Goal: Register for event/course

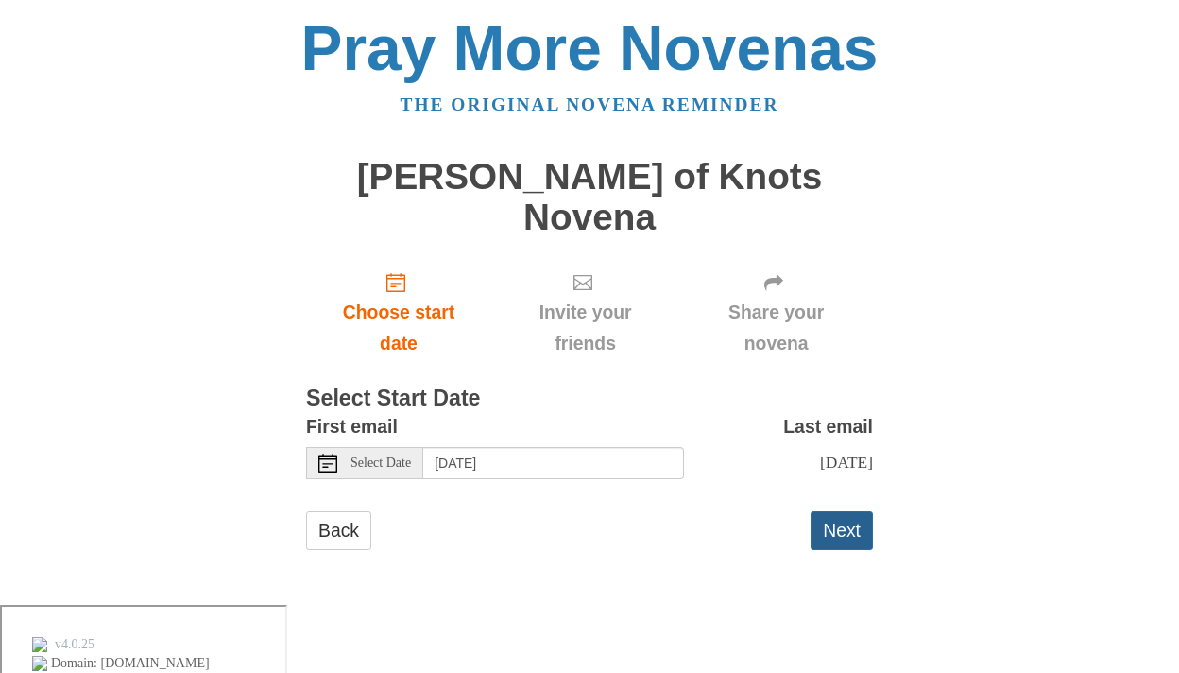
click at [840, 511] on button "Next" at bounding box center [842, 530] width 62 height 39
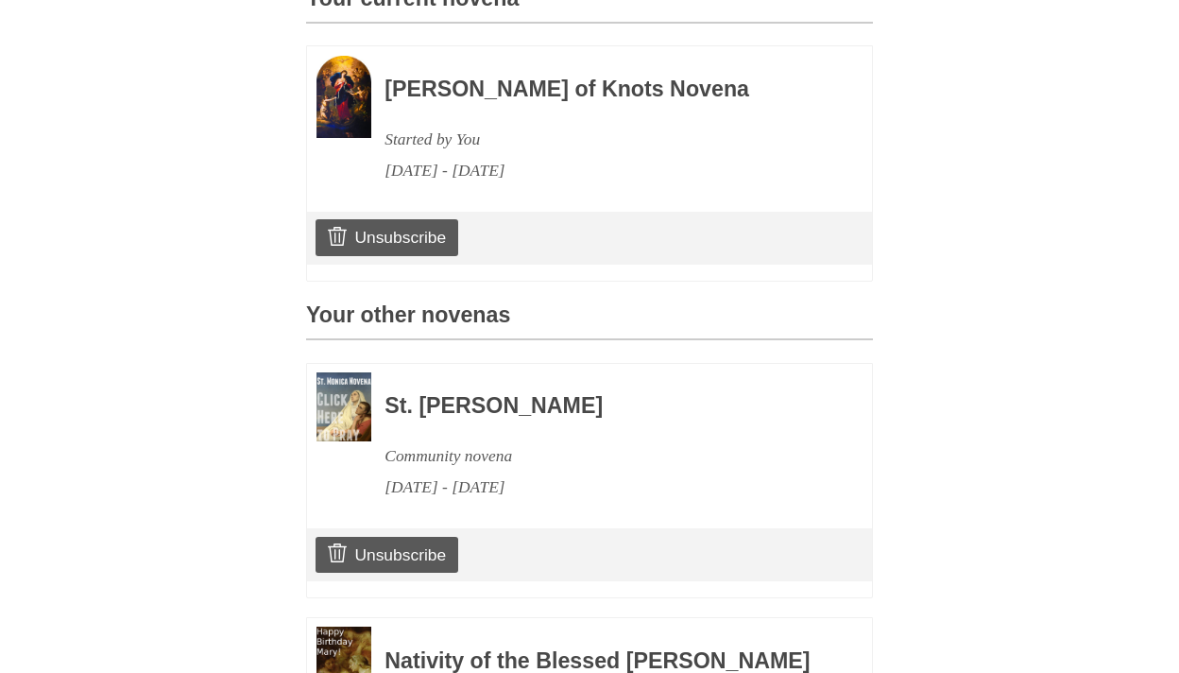
scroll to position [627, 0]
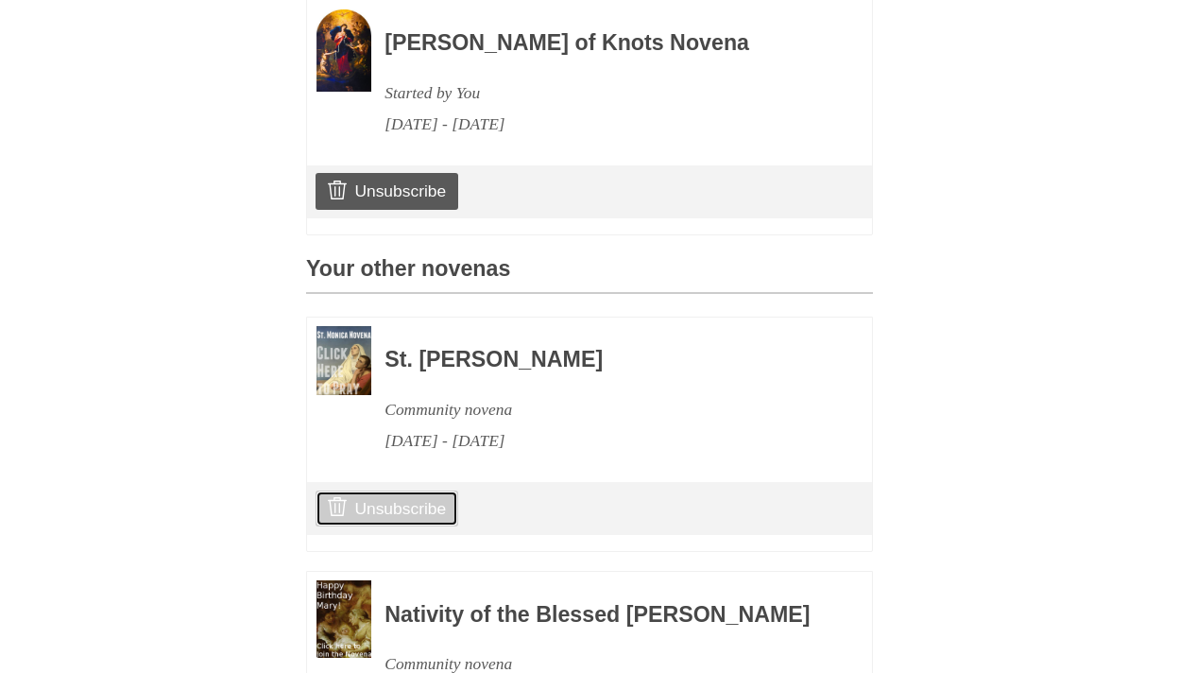
click at [393, 490] on link "Unsubscribe" at bounding box center [387, 508] width 143 height 36
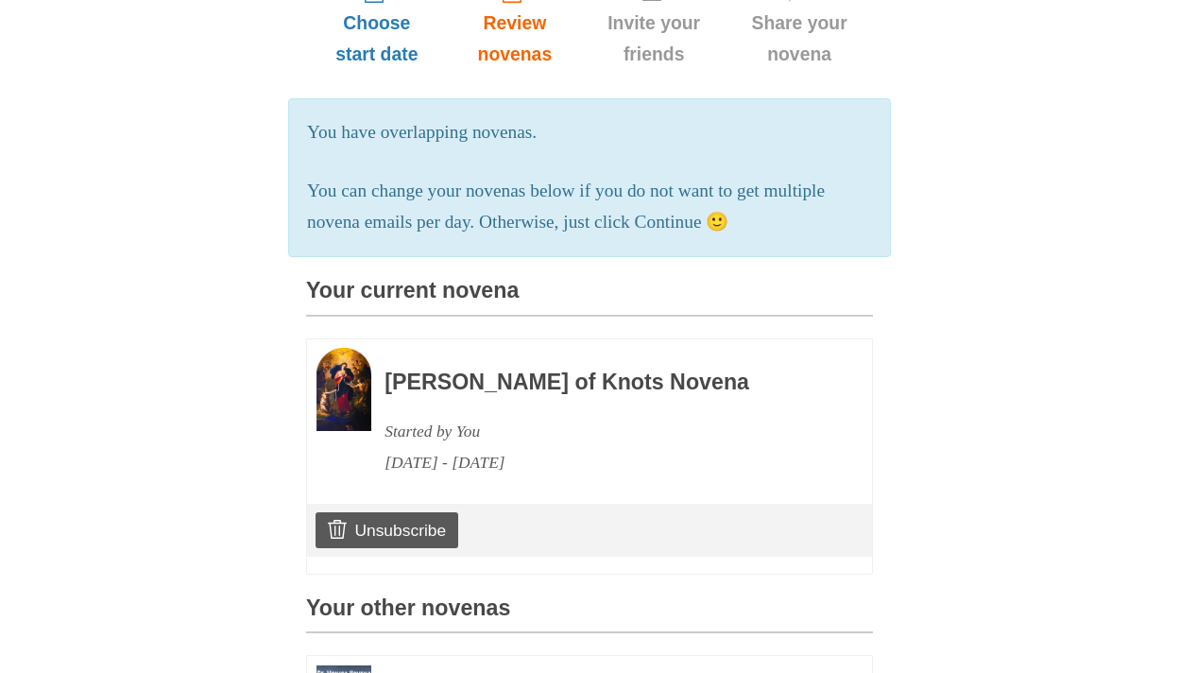
scroll to position [333, 0]
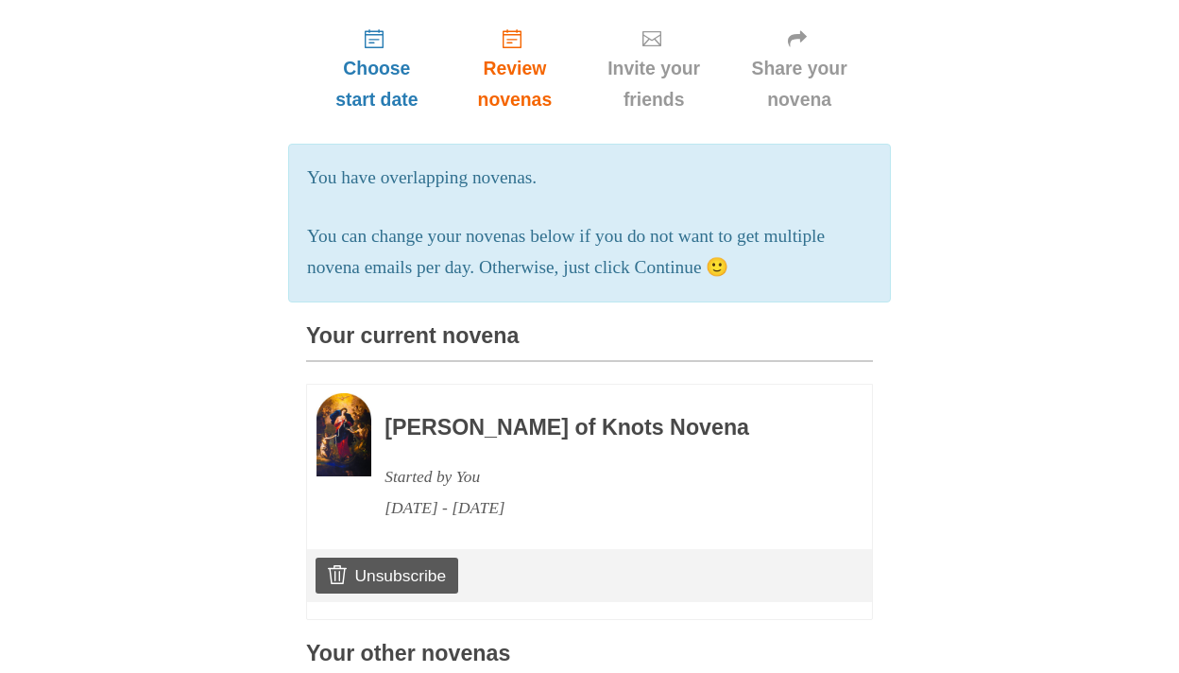
click at [504, 416] on h3 "[PERSON_NAME] of Knots Novena" at bounding box center [603, 428] width 436 height 25
click at [455, 492] on div "August 25, 2025 - September 3, 2025" at bounding box center [603, 507] width 436 height 31
click at [476, 416] on h3 "[PERSON_NAME] of Knots Novena" at bounding box center [603, 428] width 436 height 25
click at [342, 407] on img at bounding box center [343, 434] width 55 height 82
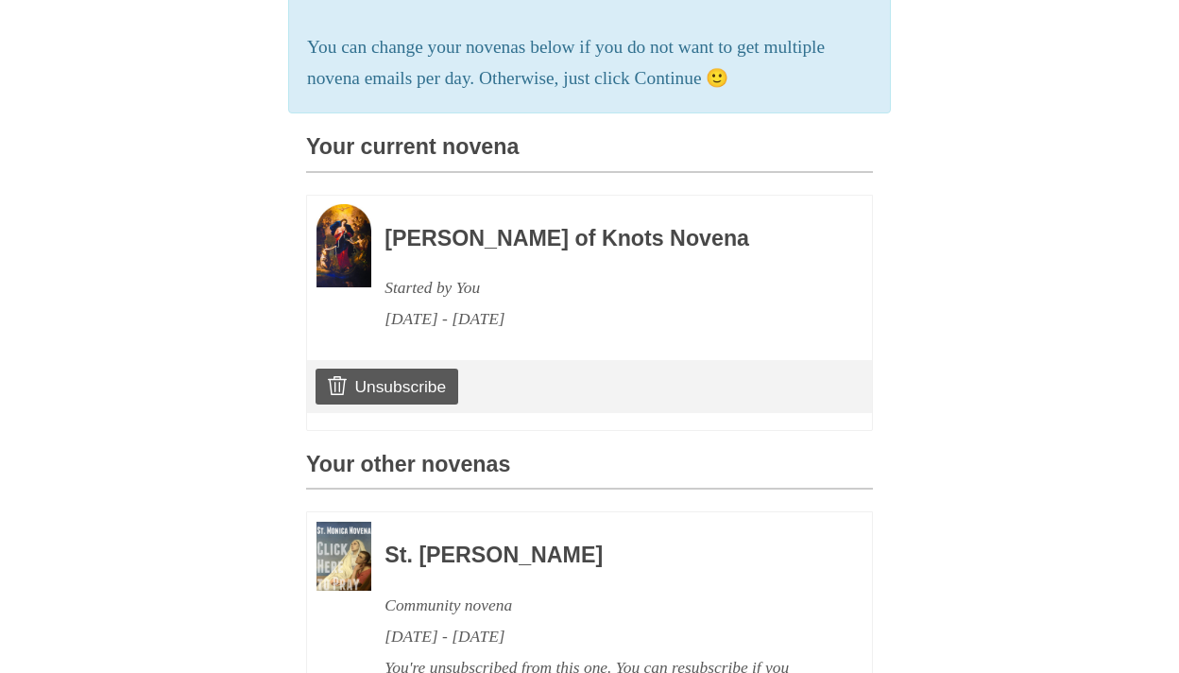
scroll to position [487, 0]
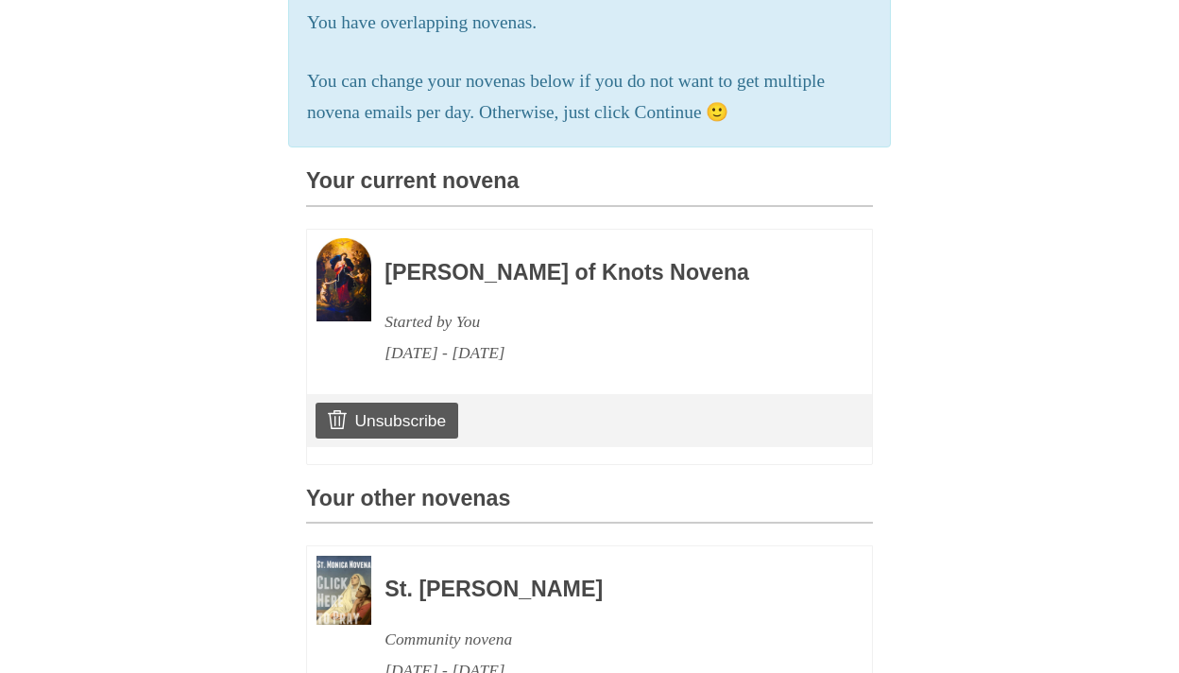
click at [489, 246] on div "Mary Undoer of Knots Novena Started by You August 25, 2025 - September 3, 2025" at bounding box center [603, 303] width 436 height 130
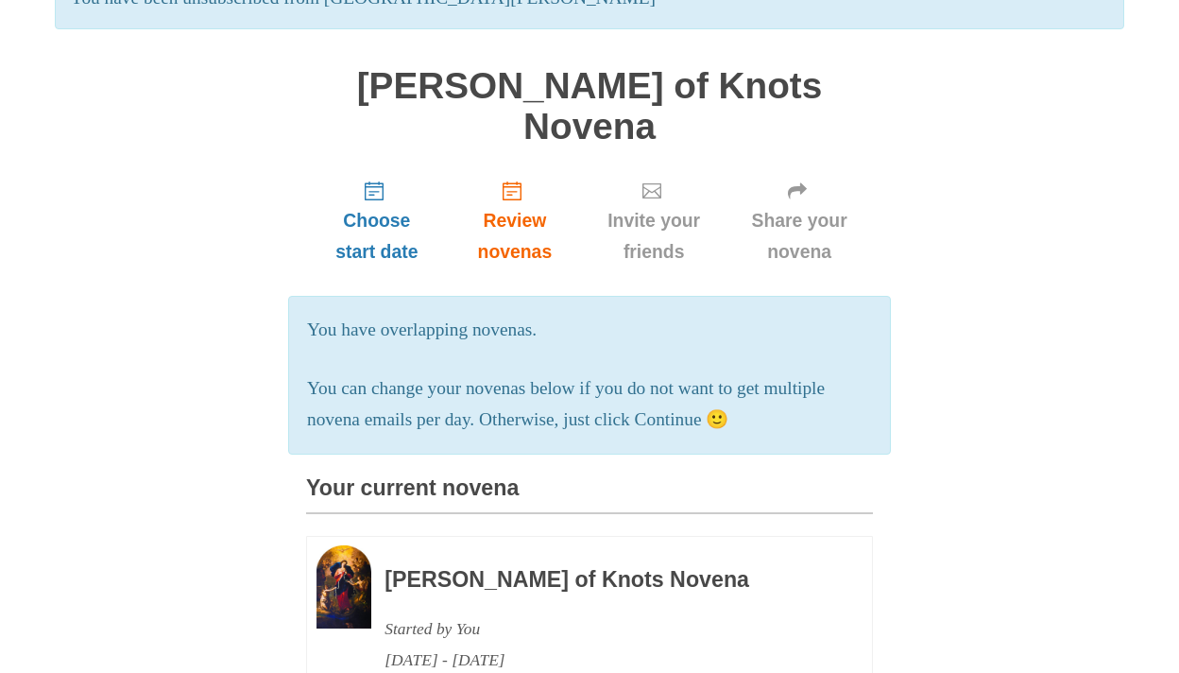
scroll to position [0, 0]
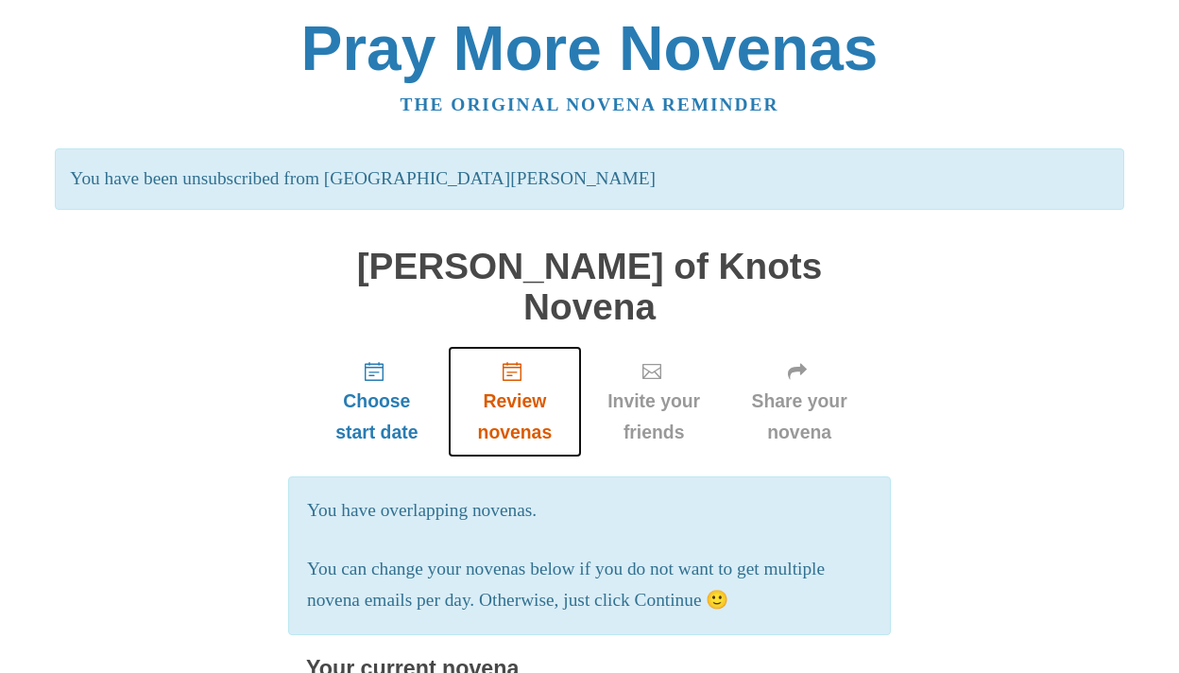
click at [511, 385] on span "Review novenas" at bounding box center [515, 416] width 96 height 62
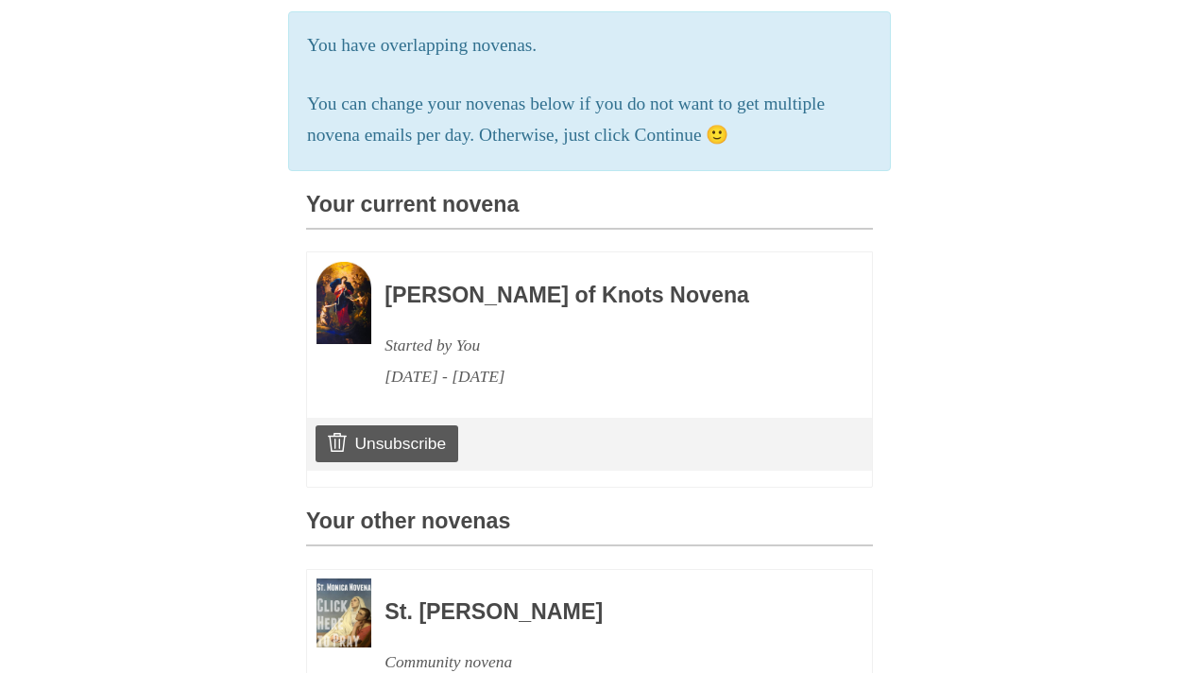
scroll to position [382, 0]
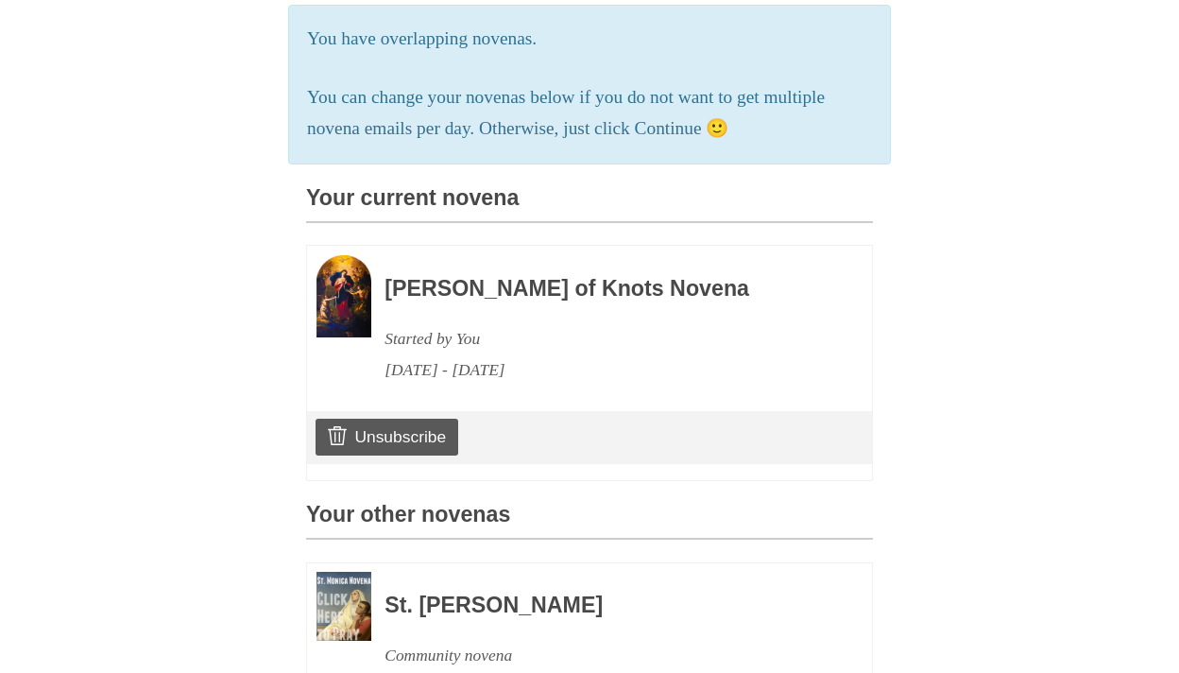
click at [436, 277] on h3 "[PERSON_NAME] of Knots Novena" at bounding box center [603, 289] width 436 height 25
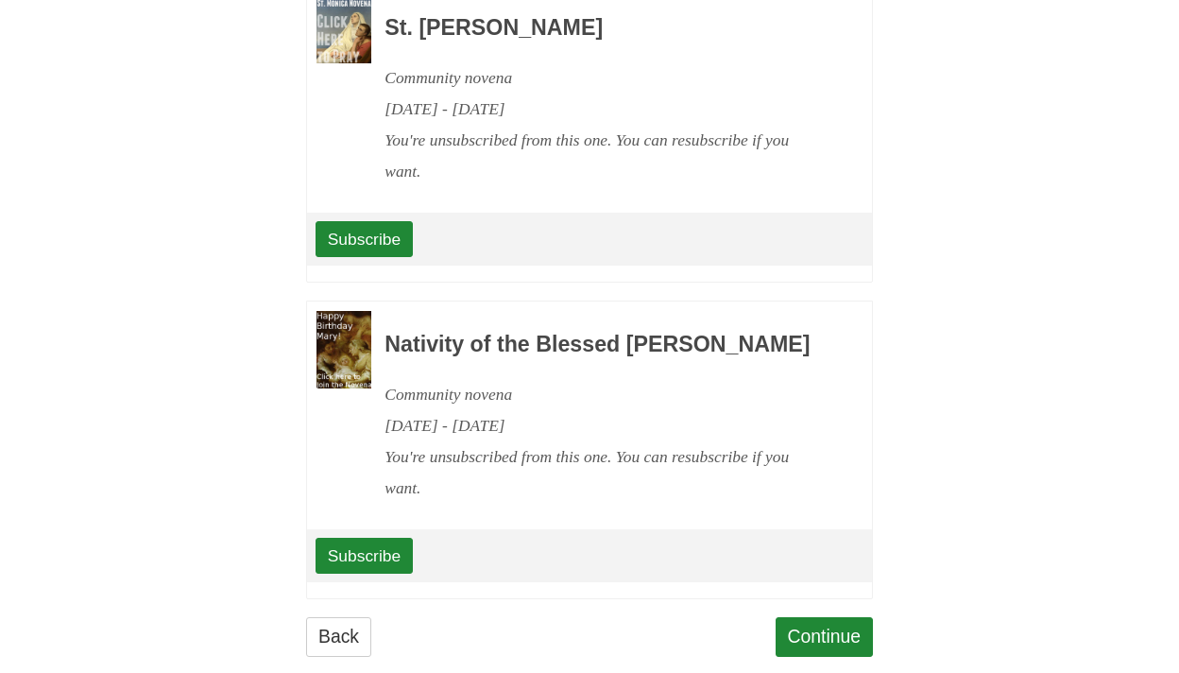
scroll to position [982, 0]
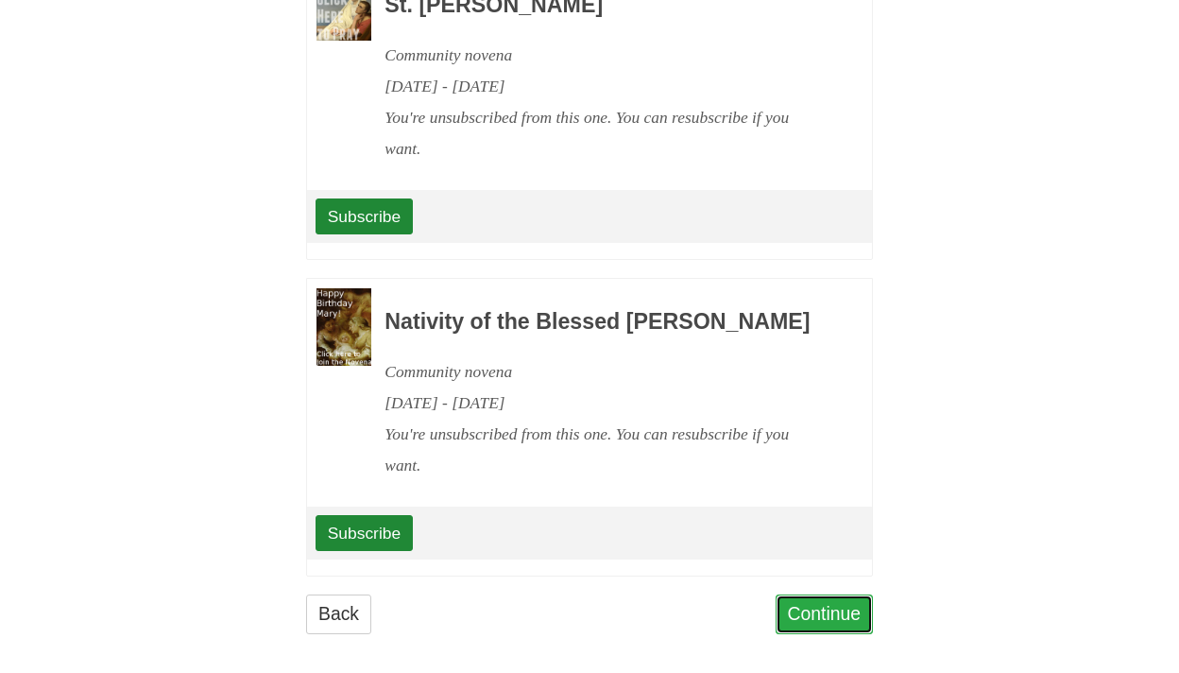
click at [826, 603] on link "Continue" at bounding box center [825, 613] width 98 height 39
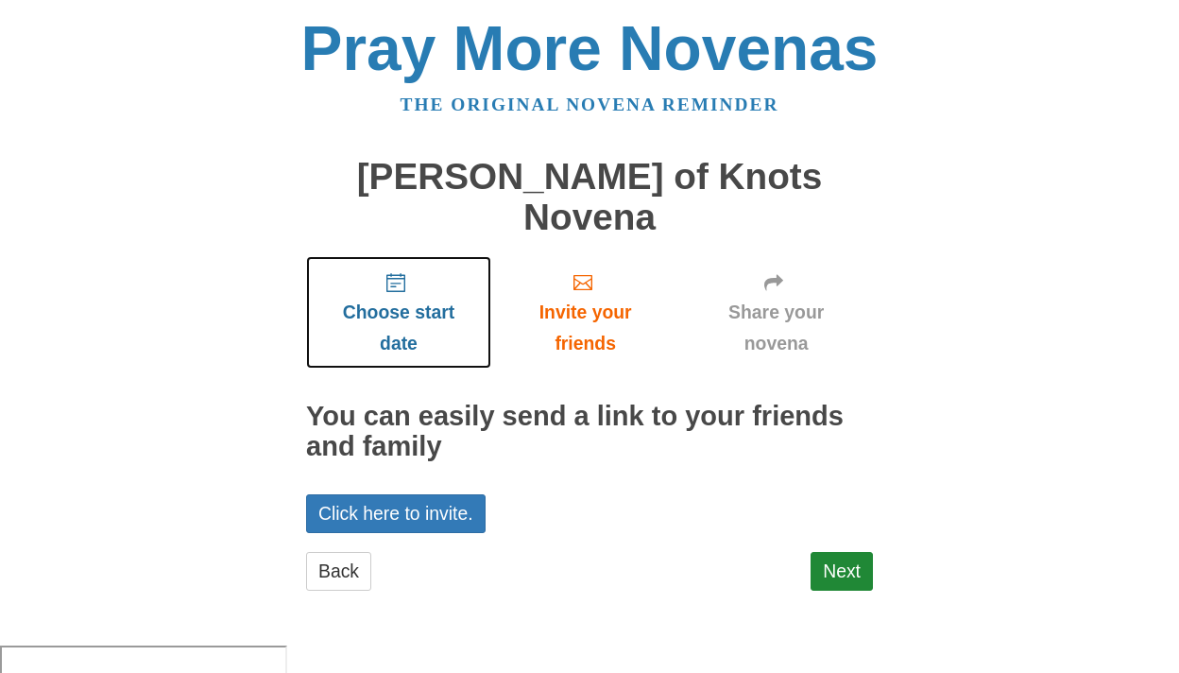
click at [401, 273] on use "Choose start date" at bounding box center [395, 282] width 19 height 19
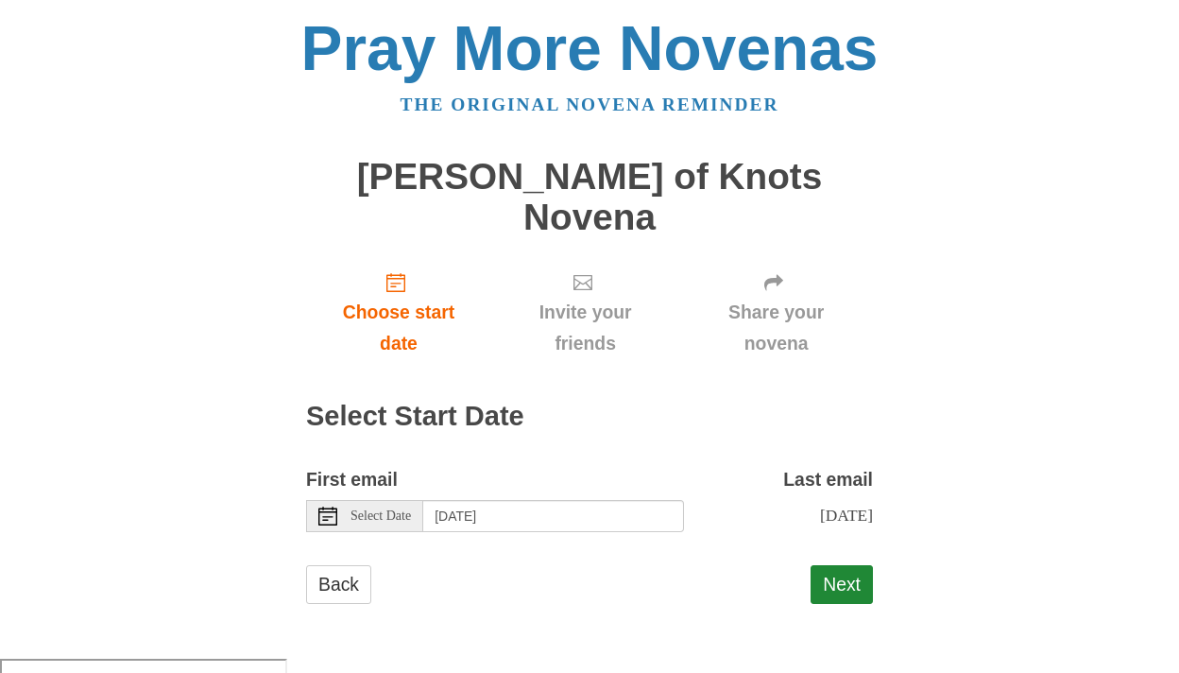
click at [331, 506] on icon at bounding box center [327, 515] width 19 height 19
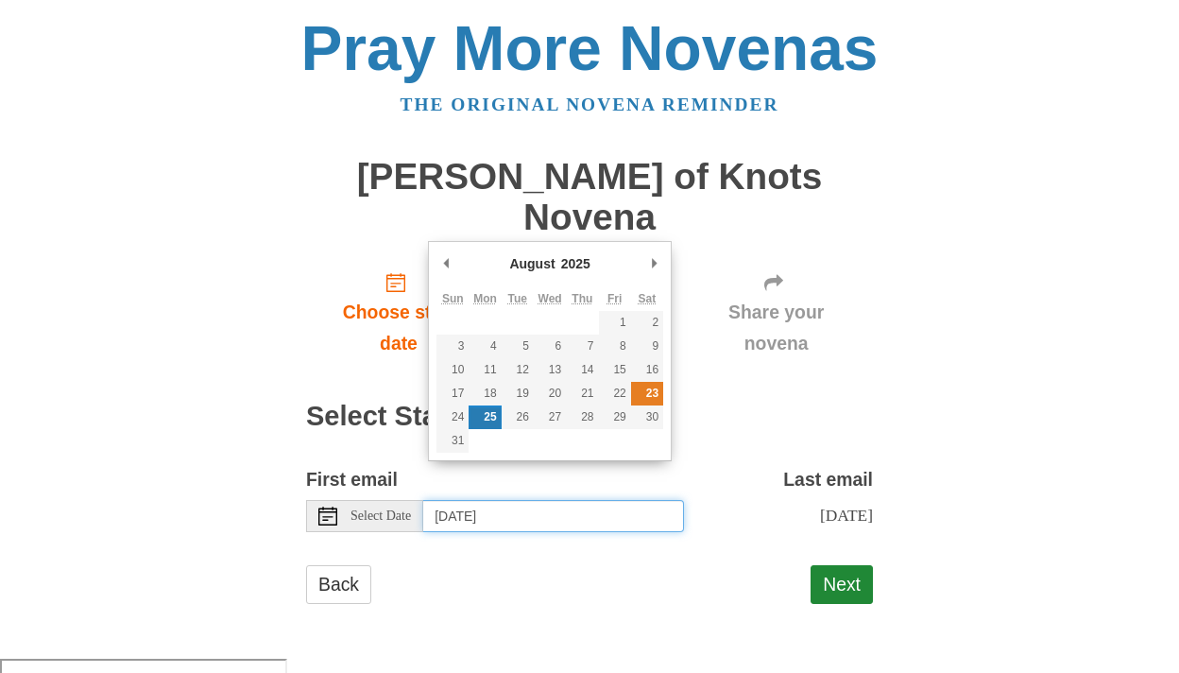
type input "Saturday, August 23rd"
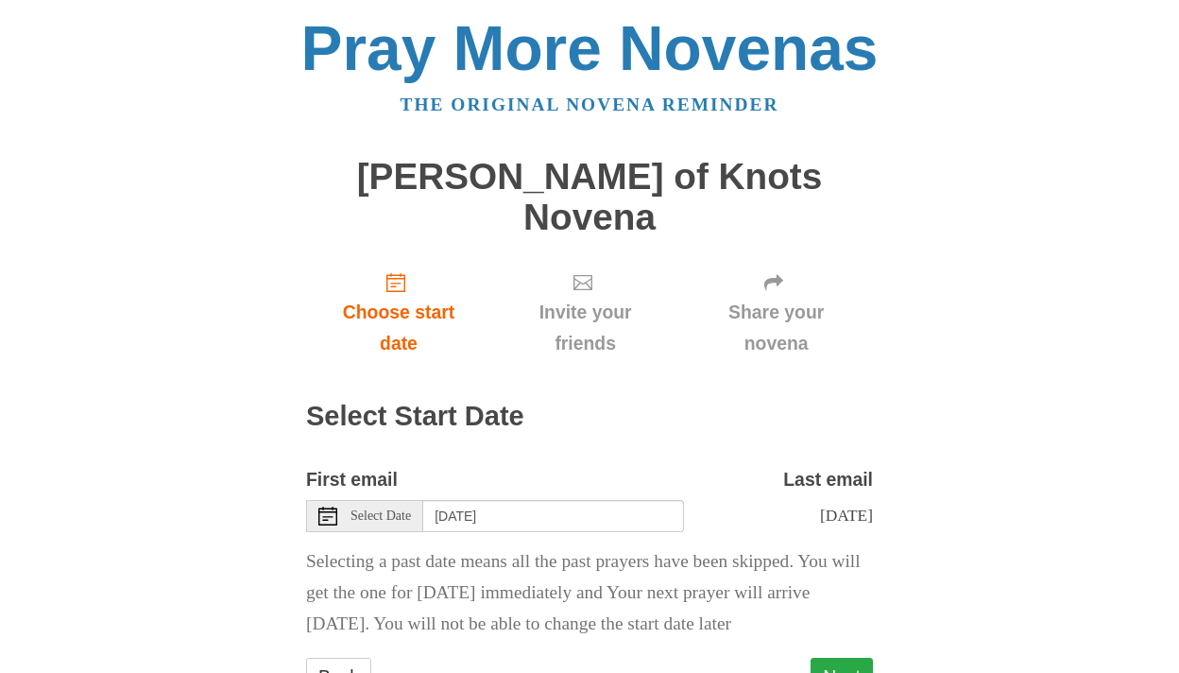
click at [839, 658] on button "Next" at bounding box center [842, 677] width 62 height 39
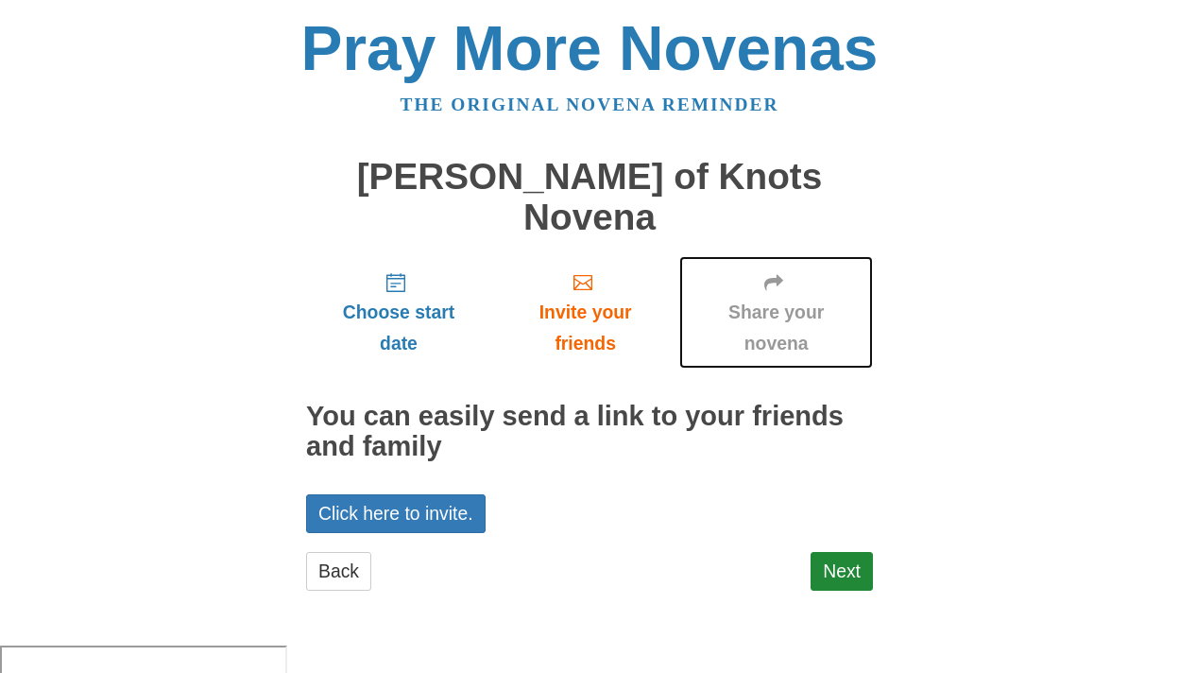
click at [773, 297] on span "Share your novena" at bounding box center [776, 328] width 156 height 62
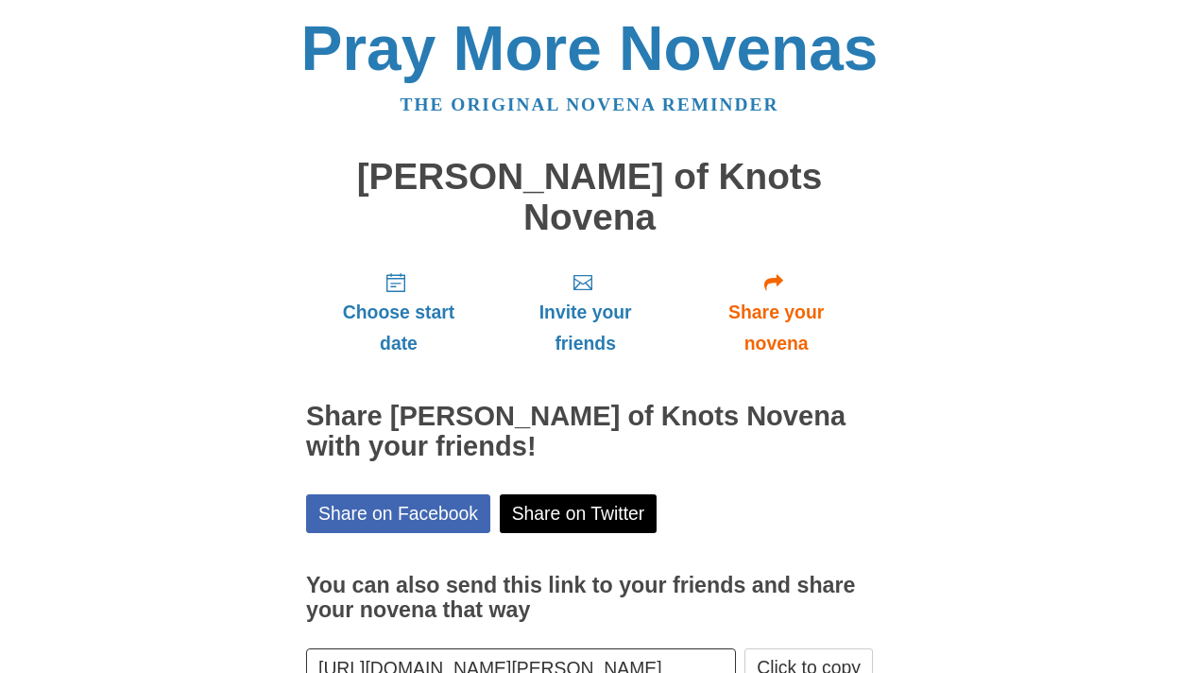
scroll to position [86, 0]
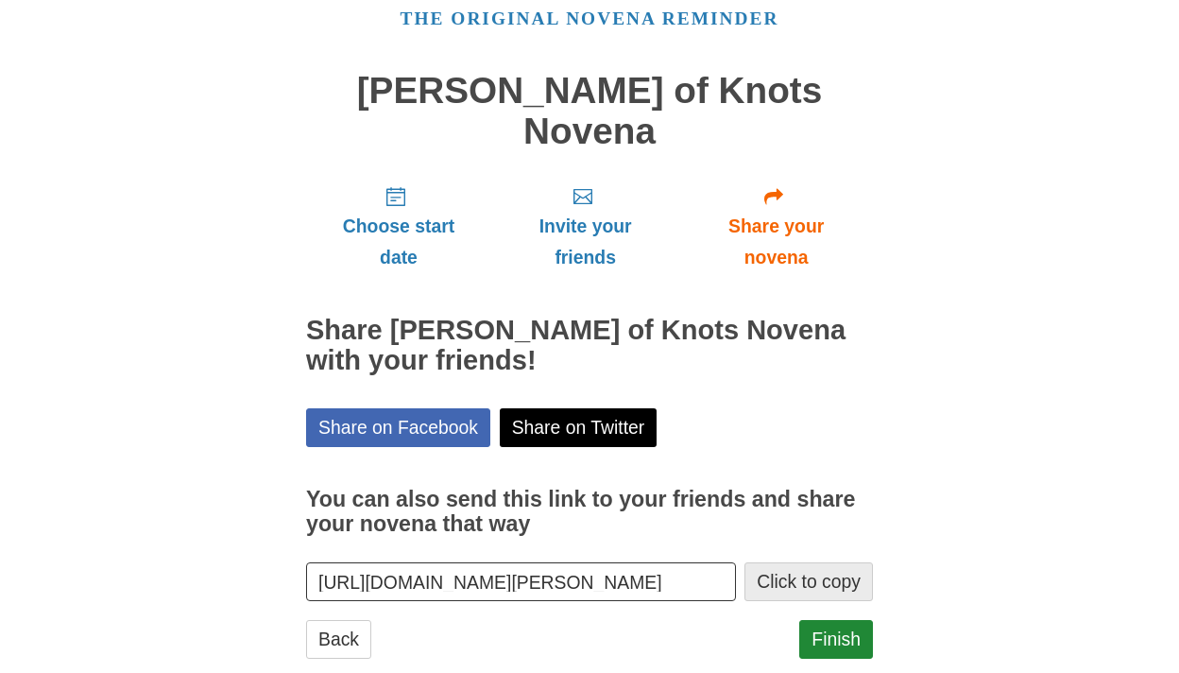
click at [806, 562] on button "Click to copy" at bounding box center [808, 581] width 128 height 39
